Goal: Information Seeking & Learning: Find specific fact

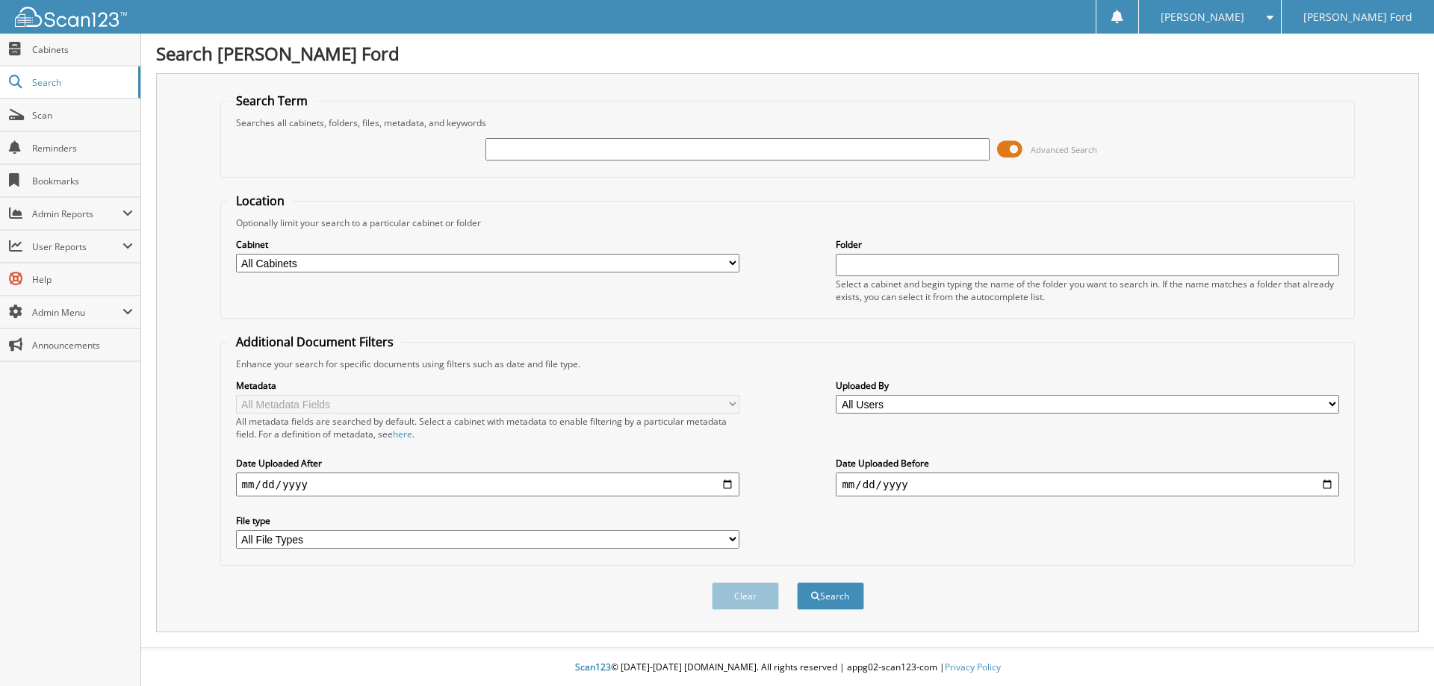
click at [236, 254] on select "All Cabinets ACCOUNTING ROs ACCOUNTS PAYABLE ACCOUNTS RECEIVABLE CAR DEALS HR P…" at bounding box center [487, 263] width 503 height 19
select select "17548"
click option "CAR DEALS" at bounding box center [0, 0] width 0 height 0
click at [566, 158] on input "text" at bounding box center [736, 149] width 503 height 22
click at [551, 157] on input "text" at bounding box center [736, 149] width 503 height 22
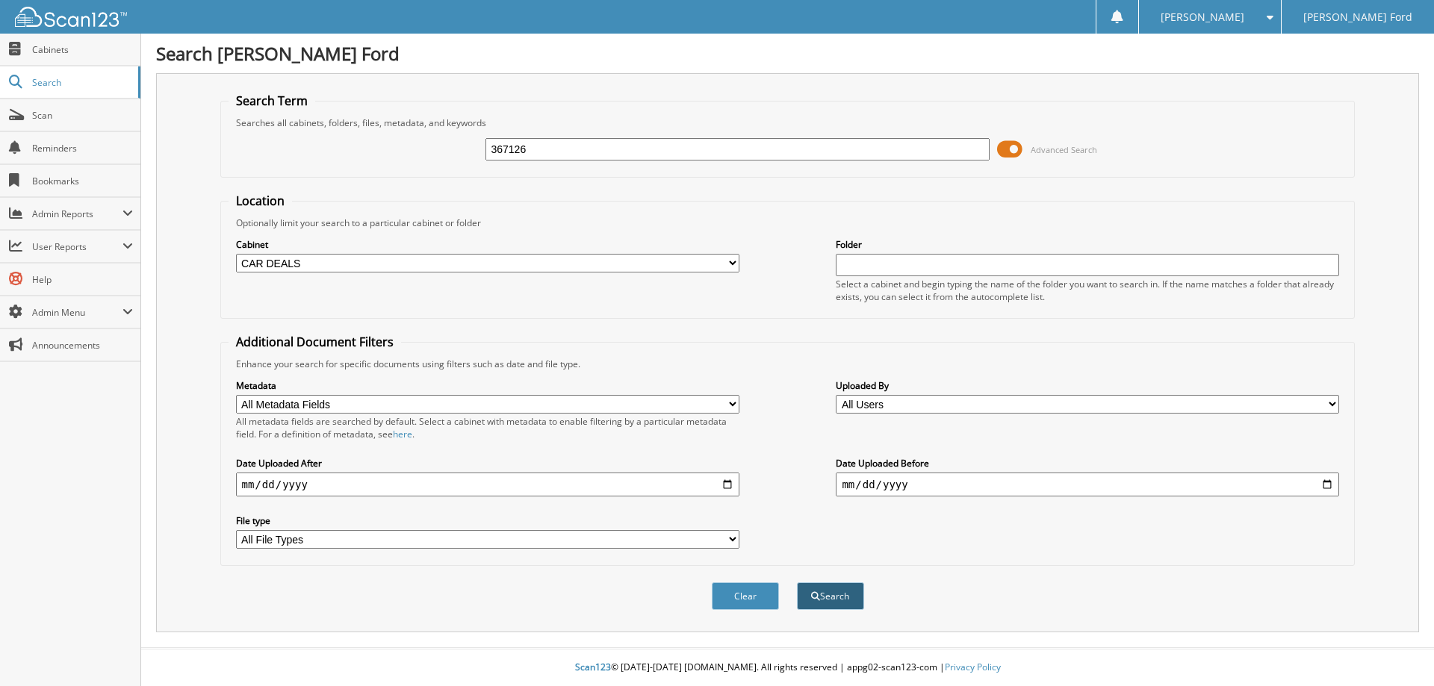
type input "367126"
click at [856, 610] on button "Search" at bounding box center [830, 596] width 67 height 28
